Goal: Task Accomplishment & Management: Use online tool/utility

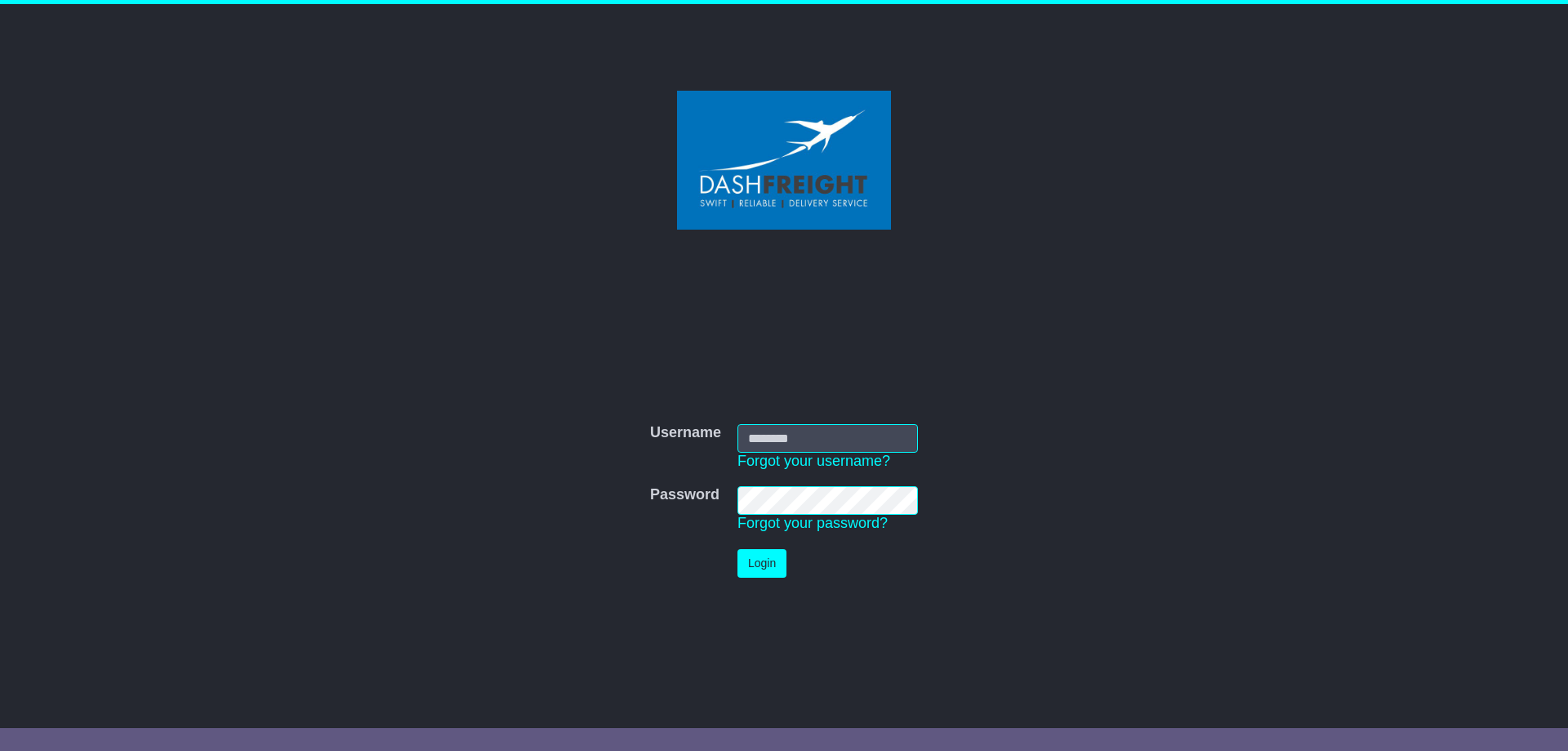
type input "**********"
click at [761, 565] on button "Login" at bounding box center [762, 563] width 49 height 28
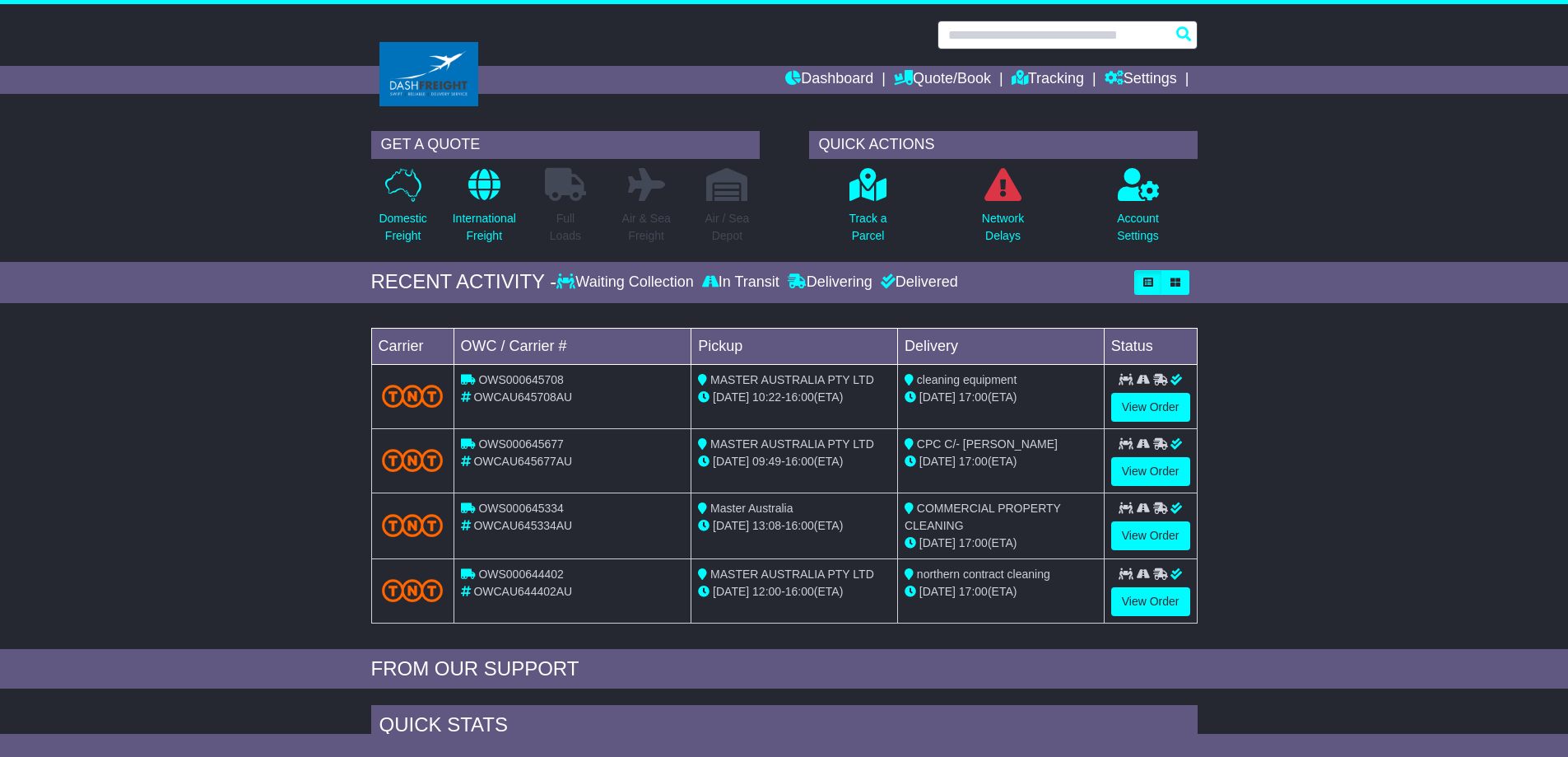
click at [974, 33] on input "text" at bounding box center [1068, 35] width 260 height 29
type input "*"
